Goal: Transaction & Acquisition: Obtain resource

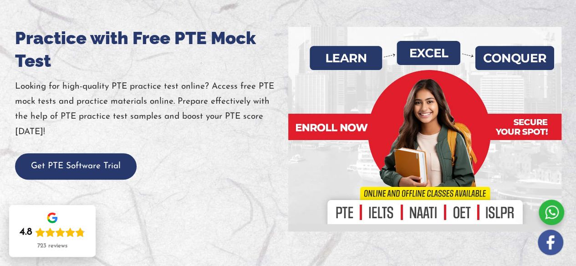
scroll to position [110, 0]
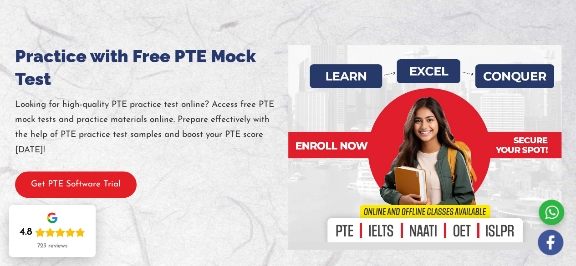
click at [72, 176] on button "Get PTE Software Trial" at bounding box center [75, 185] width 121 height 27
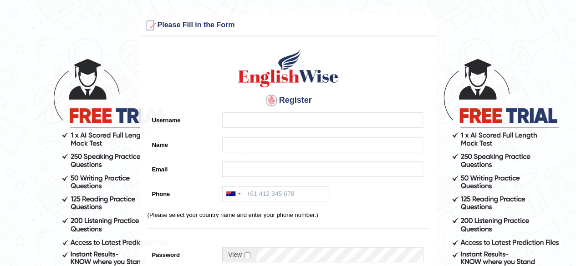
click at [229, 134] on div "Register Username Name Email Phone [GEOGRAPHIC_DATA] +61 [GEOGRAPHIC_DATA] ([GE…" at bounding box center [288, 231] width 295 height 380
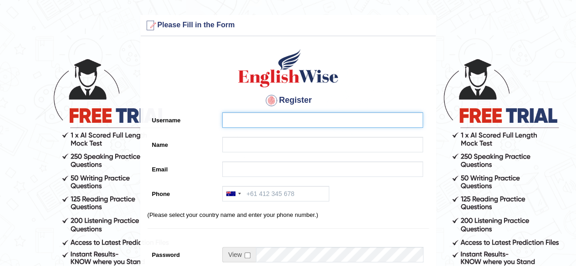
click at [258, 121] on input "Username" at bounding box center [322, 119] width 201 height 15
